Goal: Information Seeking & Learning: Learn about a topic

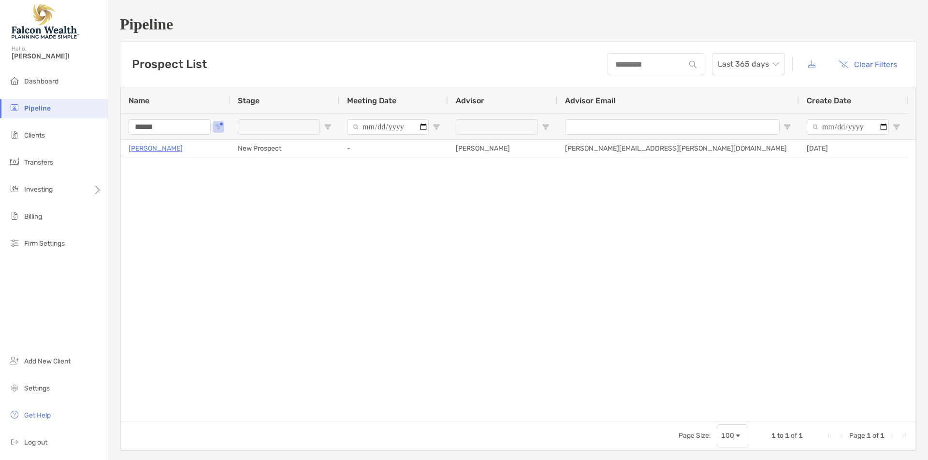
click at [174, 130] on input "******" at bounding box center [170, 126] width 82 height 15
click at [51, 120] on ul "Dashboard Pipeline Clients Transfers Investing Billing Firm Settings" at bounding box center [54, 166] width 108 height 189
click at [135, 129] on input "******" at bounding box center [170, 126] width 82 height 15
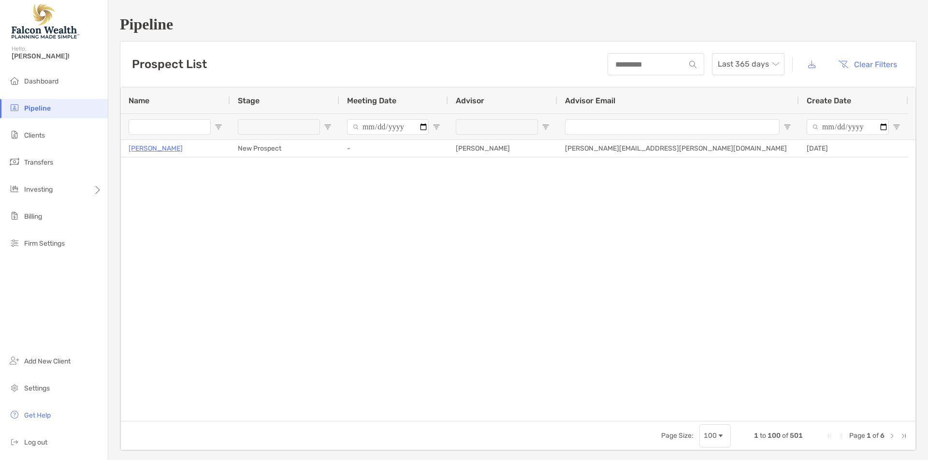
click at [313, 51] on div "Prospect List Last 365 days Clear Filters" at bounding box center [517, 64] width 795 height 45
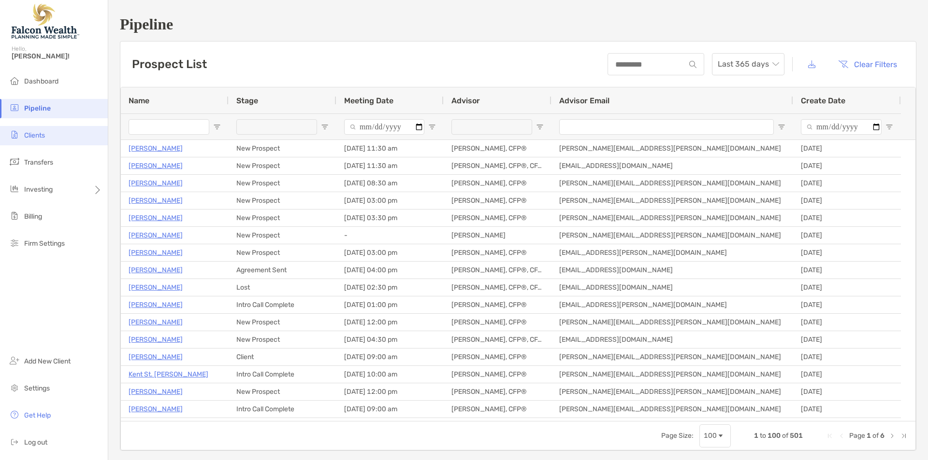
click at [48, 137] on li "Clients" at bounding box center [54, 135] width 108 height 19
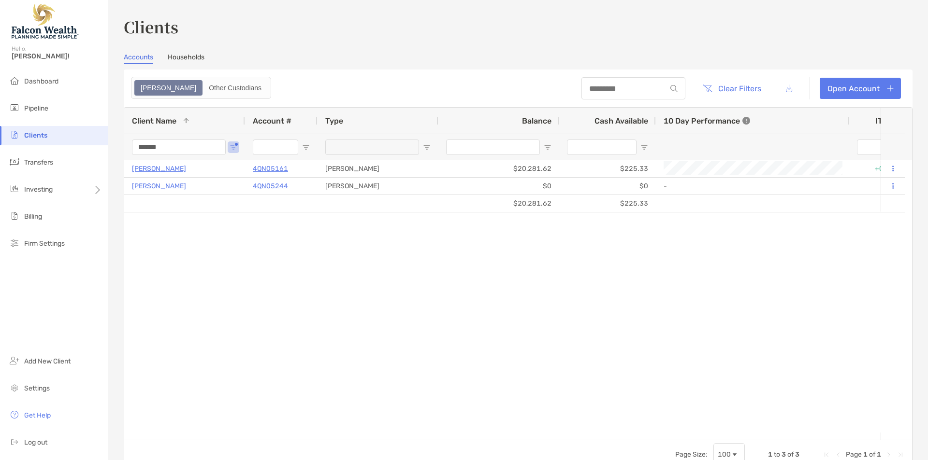
click at [161, 146] on input "******" at bounding box center [179, 147] width 94 height 15
click at [181, 150] on input "******" at bounding box center [179, 147] width 94 height 15
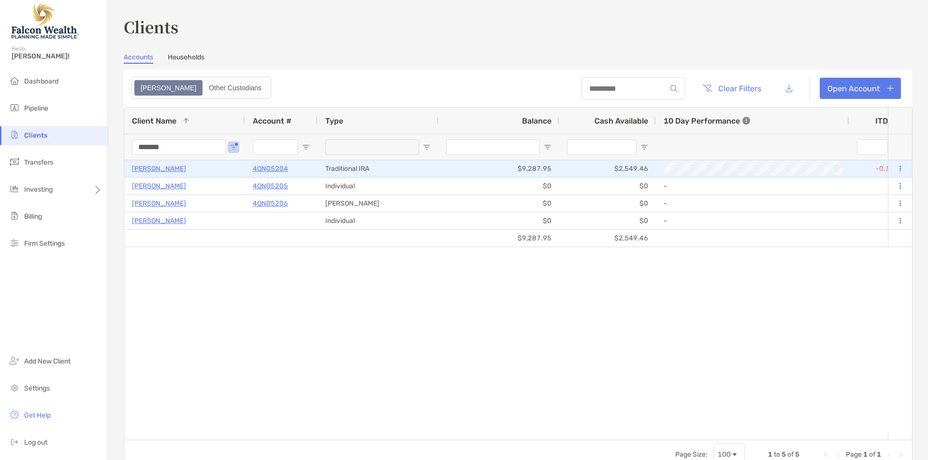
type input "*******"
click at [146, 171] on p "[PERSON_NAME]" at bounding box center [159, 169] width 54 height 12
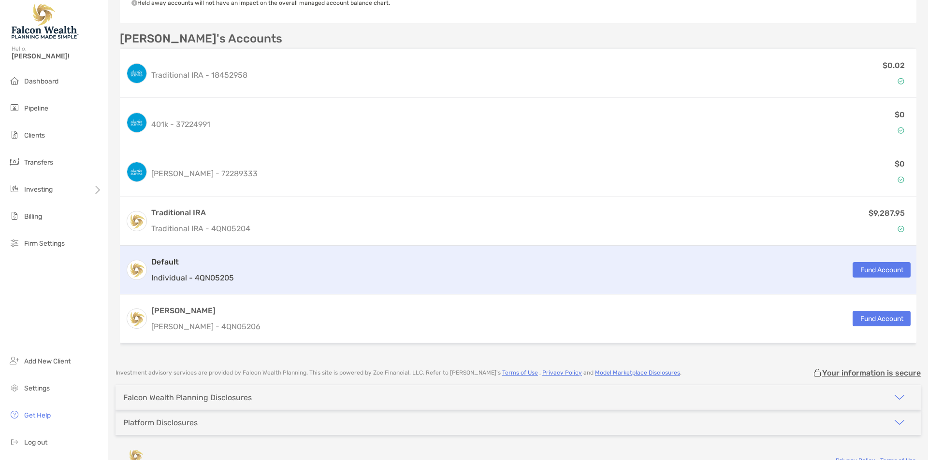
scroll to position [343, 0]
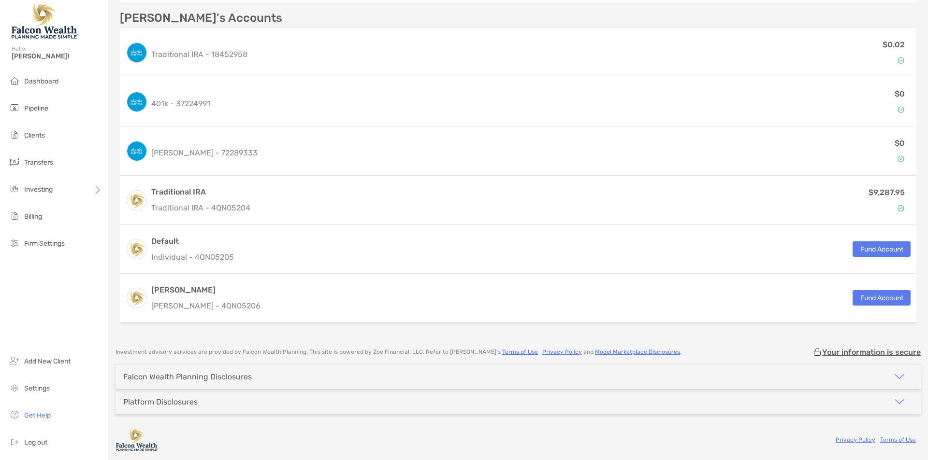
click at [244, 380] on div "Falcon Wealth Planning Disclosures" at bounding box center [187, 376] width 129 height 9
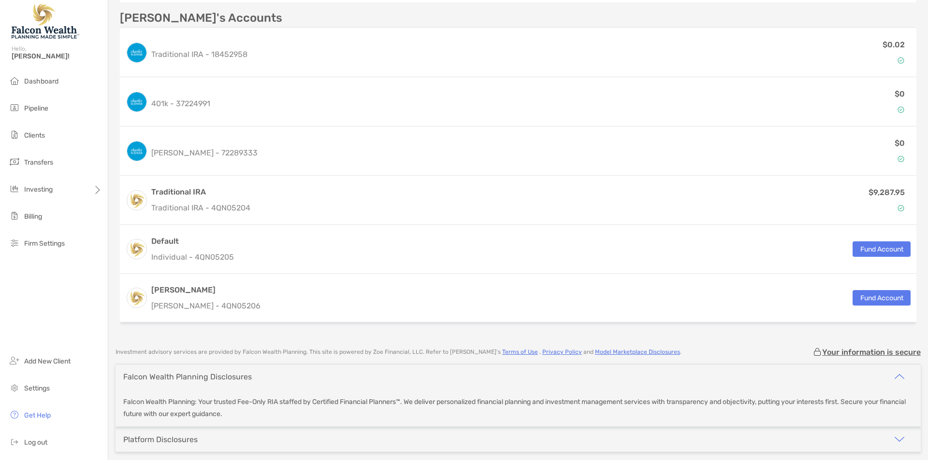
click at [244, 380] on div "Falcon Wealth Planning Disclosures" at bounding box center [187, 376] width 129 height 9
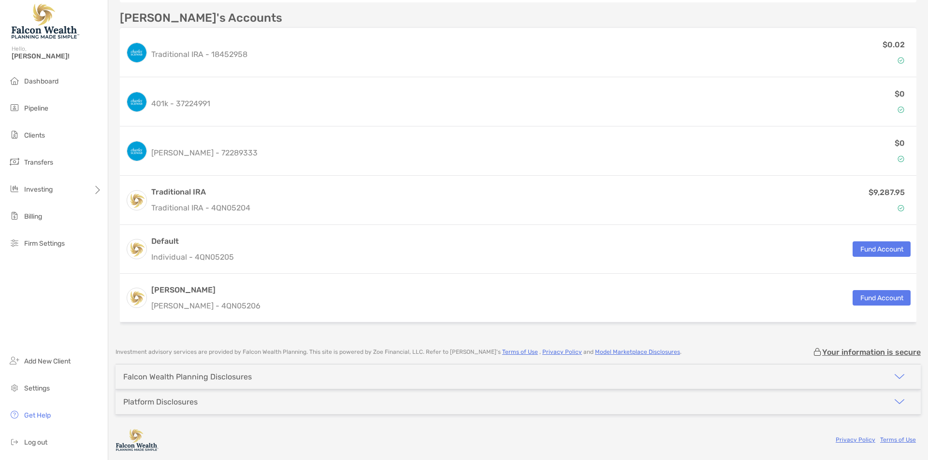
click at [242, 400] on div "Platform Disclosures" at bounding box center [517, 402] width 805 height 25
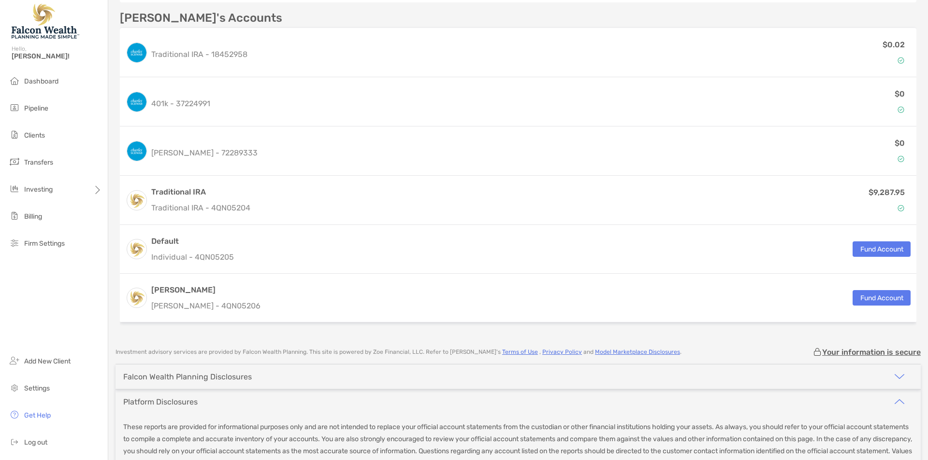
click at [242, 402] on div "Platform Disclosures" at bounding box center [517, 402] width 805 height 25
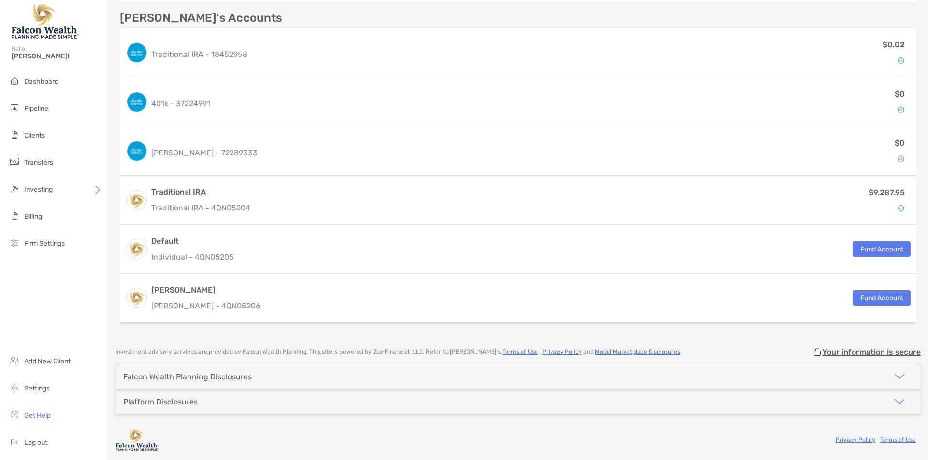
scroll to position [0, 0]
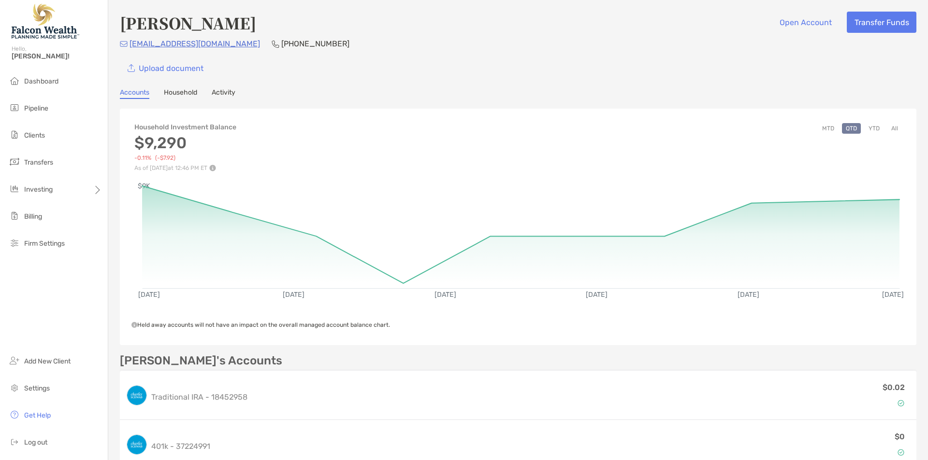
click at [552, 43] on div "[EMAIL_ADDRESS][DOMAIN_NAME] [PHONE_NUMBER]" at bounding box center [518, 44] width 796 height 12
click at [216, 93] on link "Activity" at bounding box center [224, 93] width 24 height 11
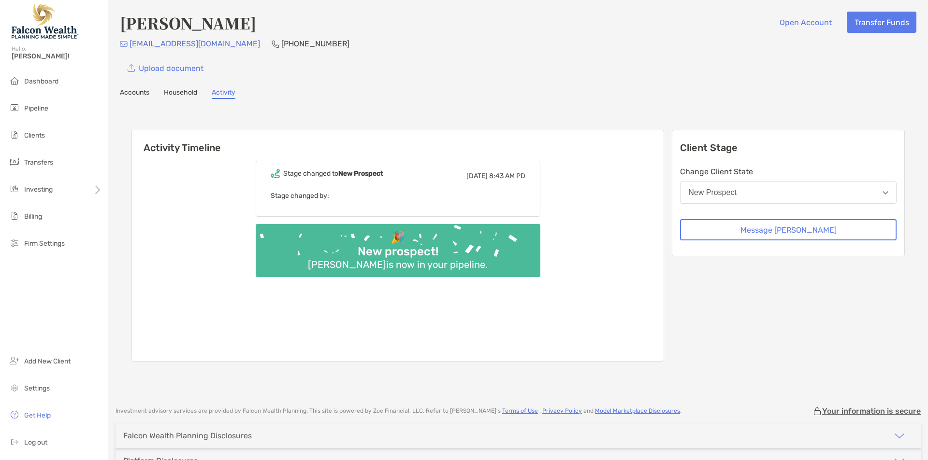
click at [320, 87] on div "[PERSON_NAME] Open Account Transfer Funds [EMAIL_ADDRESS][DOMAIN_NAME] [PHONE_N…" at bounding box center [517, 198] width 819 height 397
click at [187, 97] on link "Household" at bounding box center [180, 93] width 33 height 11
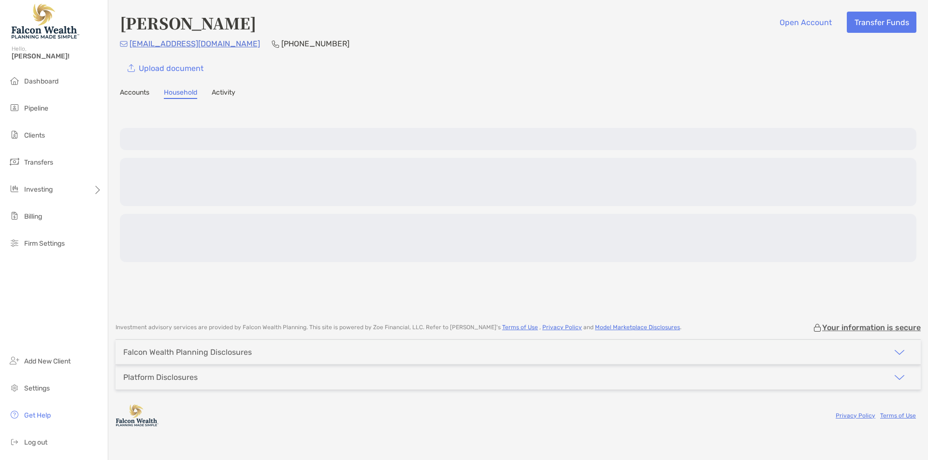
click at [286, 83] on div "[PERSON_NAME] Open Account Transfer Funds [EMAIL_ADDRESS][DOMAIN_NAME] [PHONE_N…" at bounding box center [517, 157] width 819 height 314
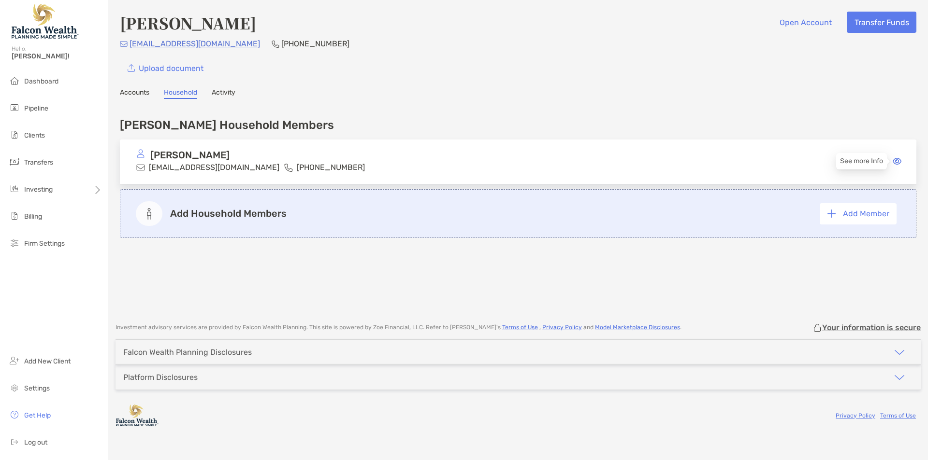
click at [899, 159] on icon at bounding box center [896, 161] width 9 height 8
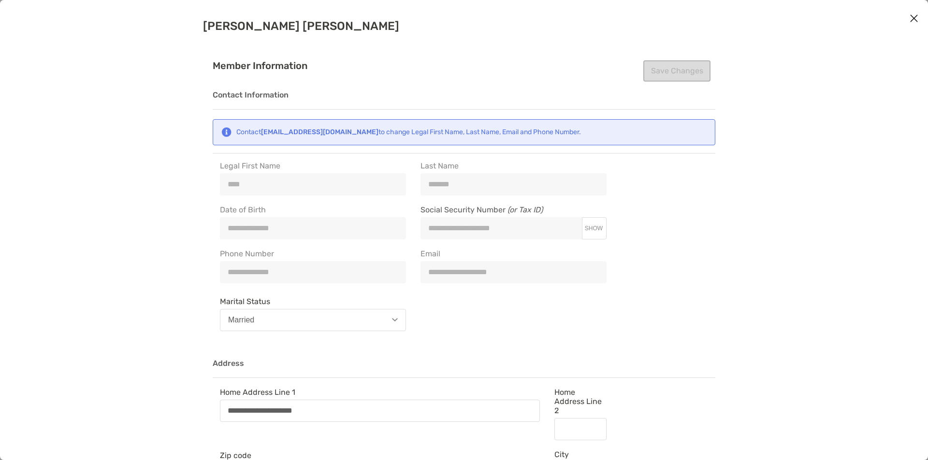
type input "**********"
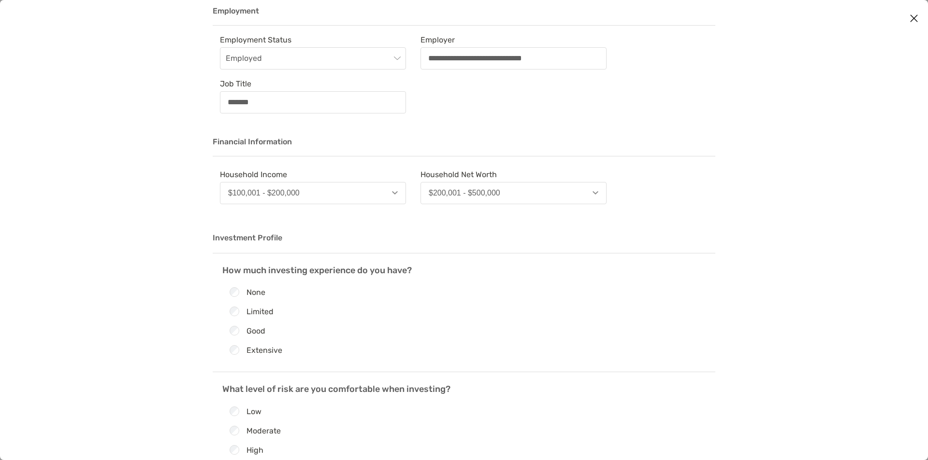
scroll to position [695, 0]
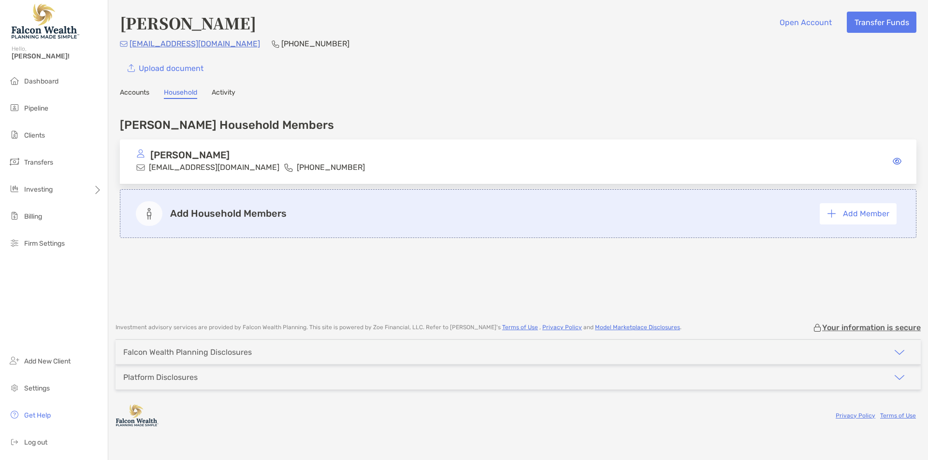
click at [153, 87] on div "[PERSON_NAME] Open Account Transfer Funds [EMAIL_ADDRESS][DOMAIN_NAME] [PHONE_N…" at bounding box center [517, 157] width 819 height 314
click at [138, 90] on link "Accounts" at bounding box center [134, 93] width 29 height 11
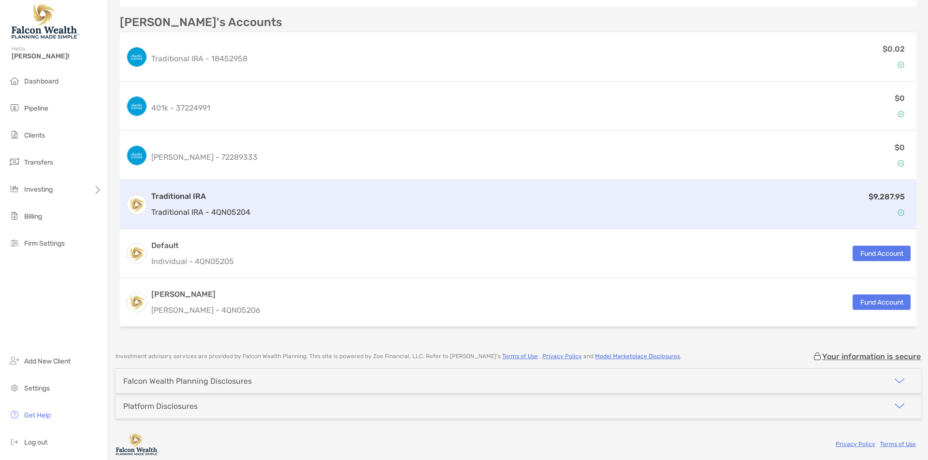
scroll to position [343, 0]
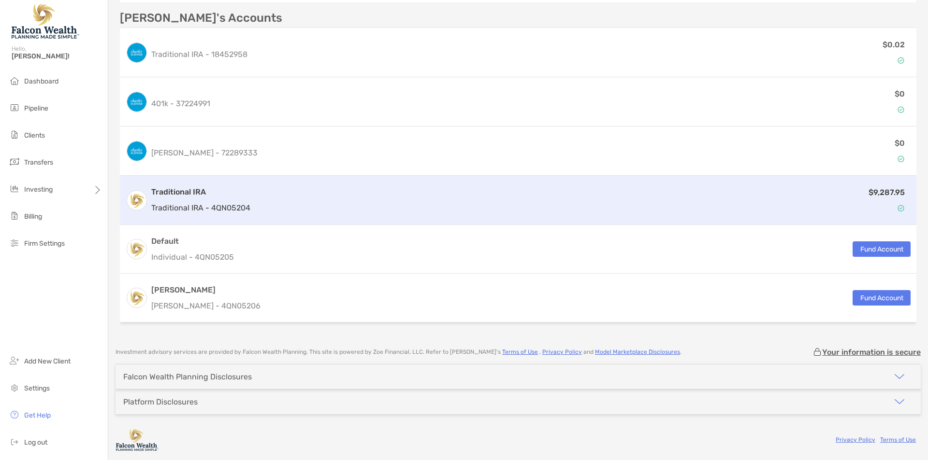
click at [176, 187] on h3 "Traditional IRA" at bounding box center [200, 192] width 99 height 12
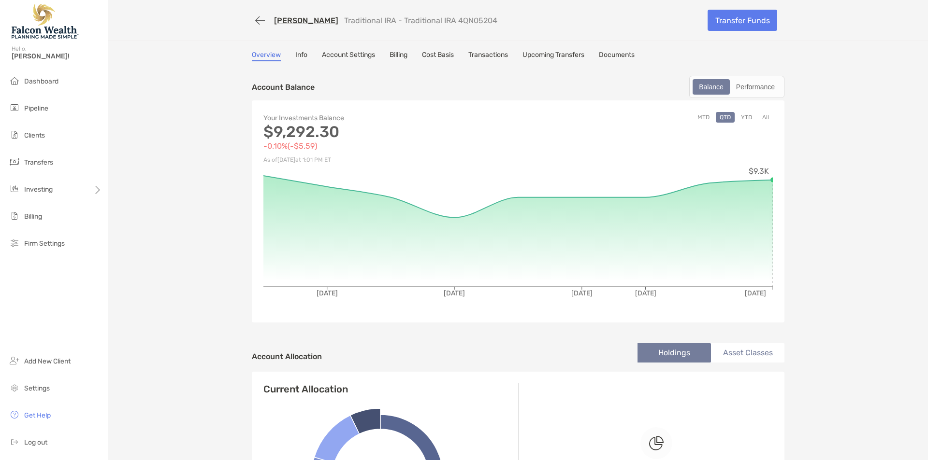
drag, startPoint x: 386, startPoint y: 61, endPoint x: 392, endPoint y: 53, distance: 10.0
click at [386, 61] on div "Overview Info Account Settings Billing Cost Basis Transactions Upcoming Transfe…" at bounding box center [518, 56] width 532 height 11
click at [392, 53] on link "Billing" at bounding box center [398, 56] width 18 height 11
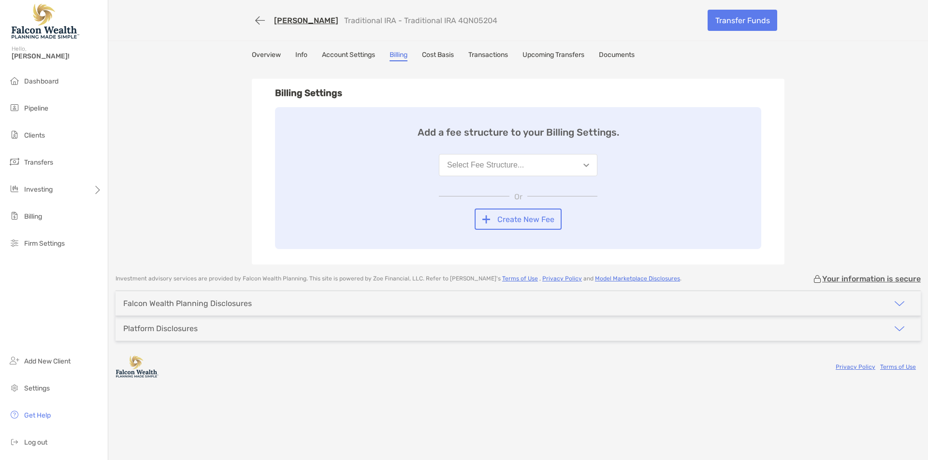
click at [211, 184] on div "[PERSON_NAME] Traditional IRA - Traditional IRA 4QN05204 Transfer Funds Overvie…" at bounding box center [517, 132] width 819 height 265
click at [271, 59] on link "Overview" at bounding box center [266, 56] width 29 height 11
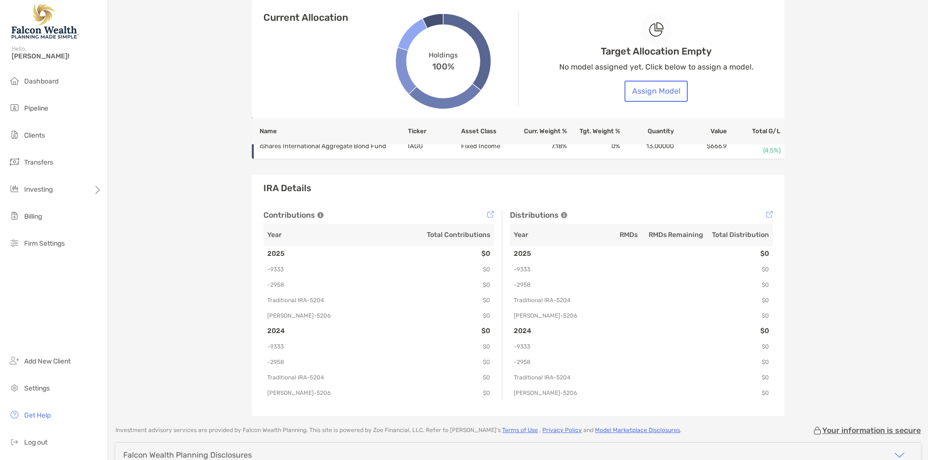
scroll to position [431, 0]
